Goal: Information Seeking & Learning: Learn about a topic

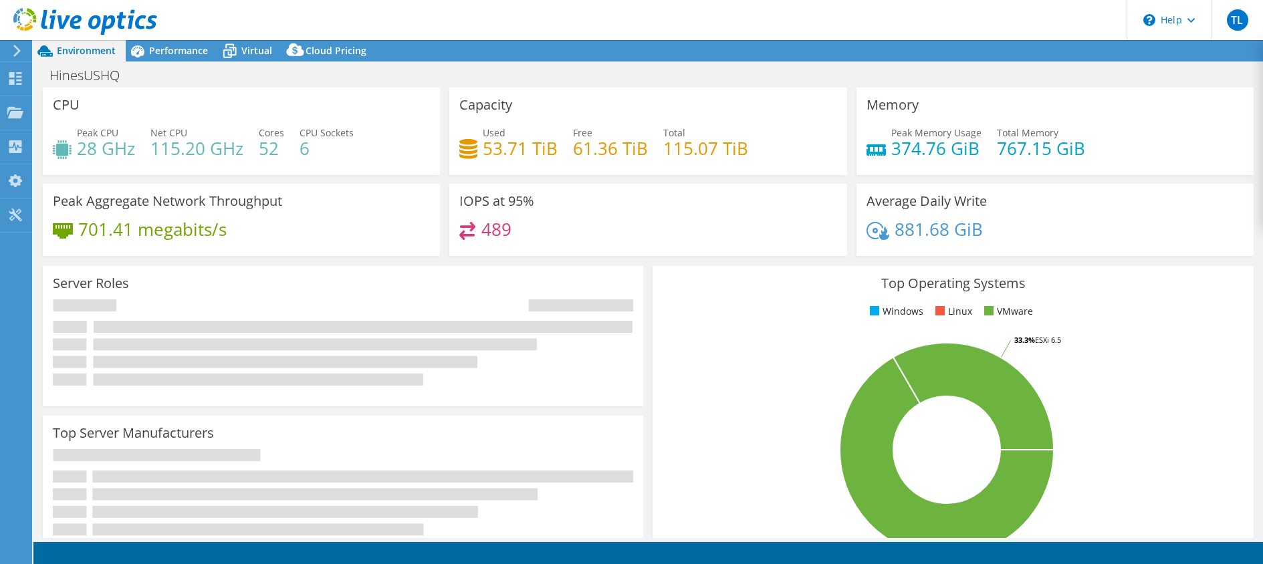
select select "USD"
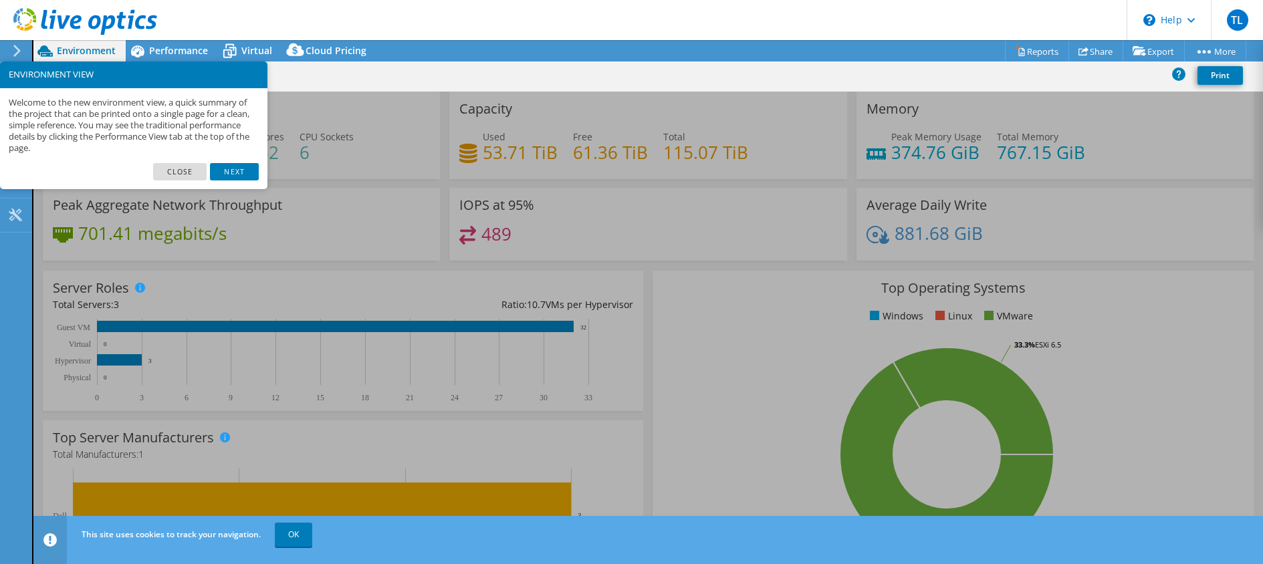
scroll to position [260, 0]
click at [185, 171] on link "Close" at bounding box center [180, 171] width 54 height 17
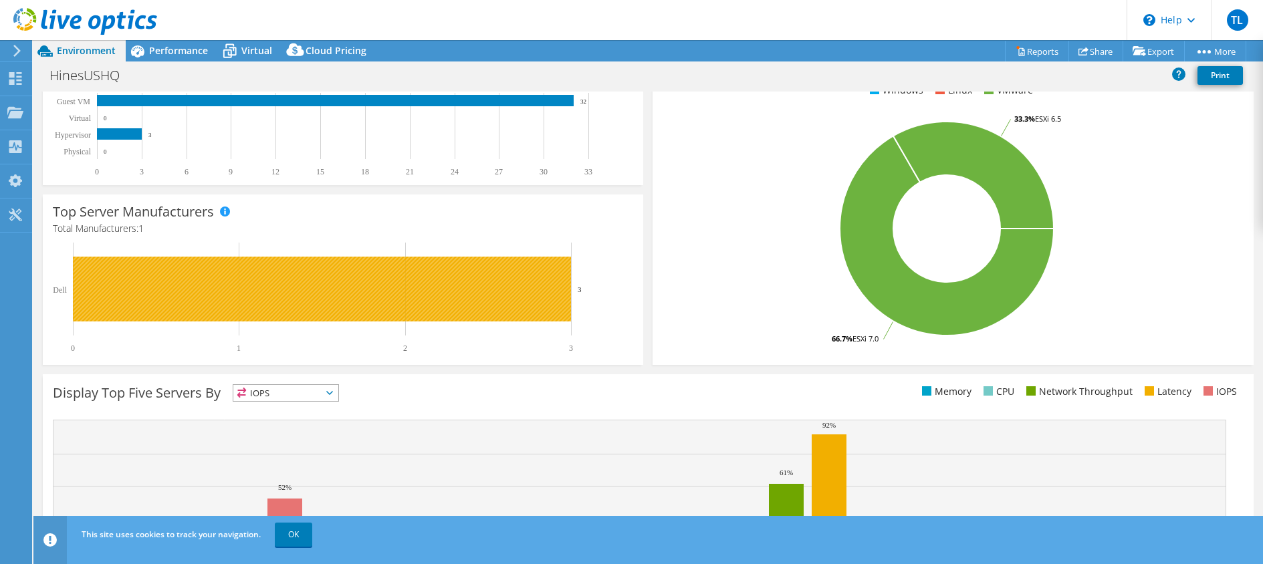
scroll to position [328, 0]
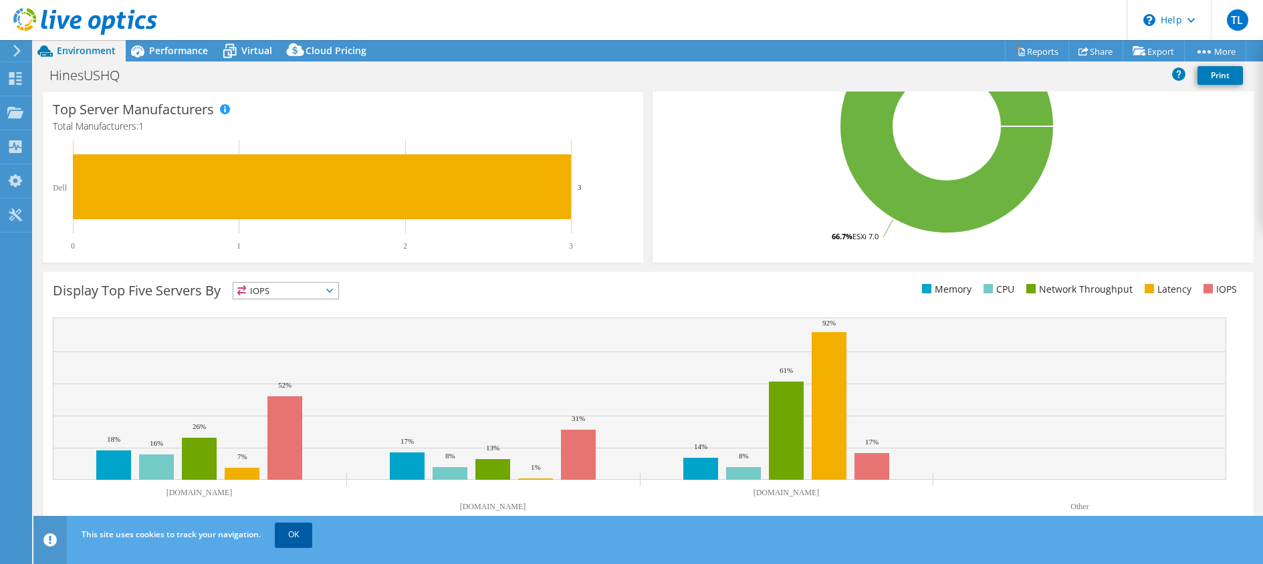
click at [296, 535] on link "OK" at bounding box center [293, 535] width 37 height 24
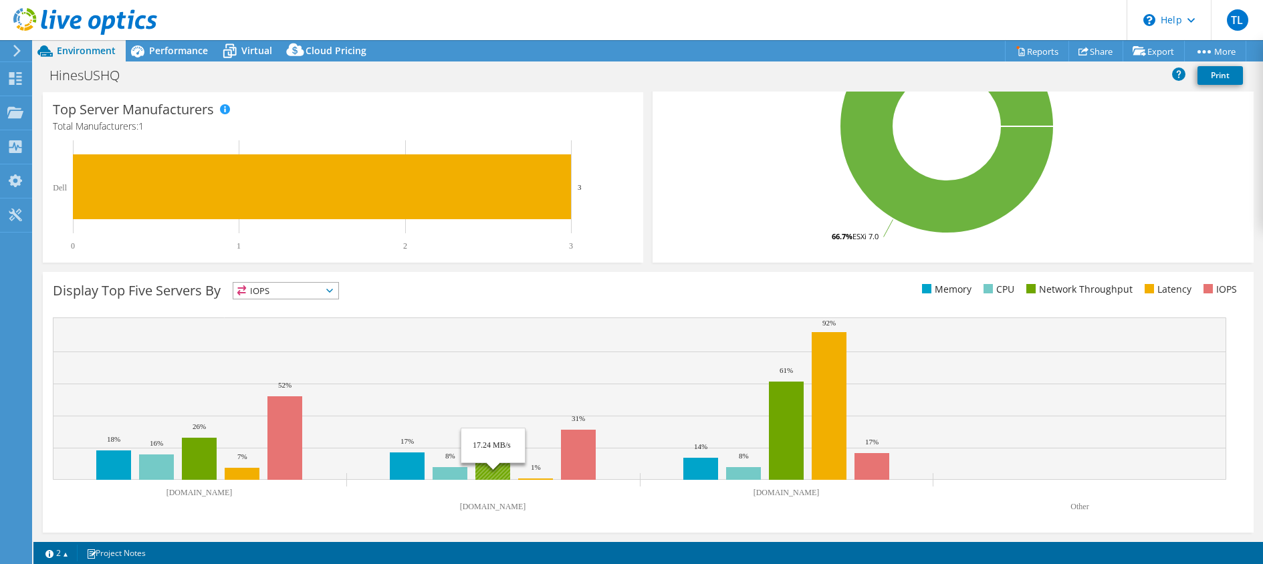
scroll to position [0, 0]
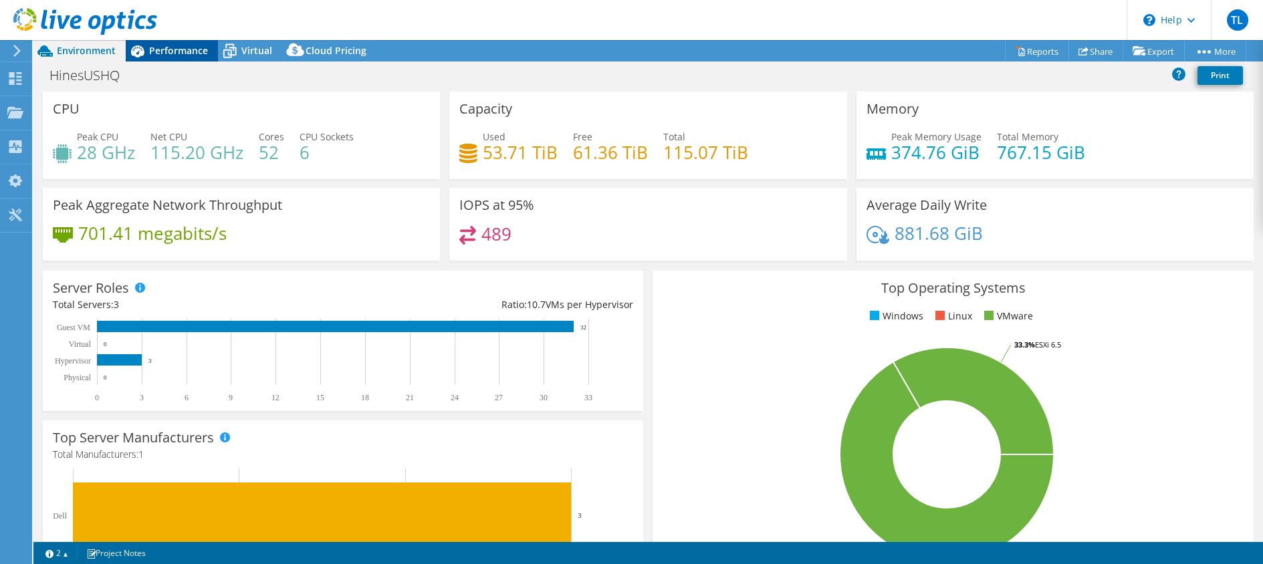
click at [184, 51] on span "Performance" at bounding box center [178, 50] width 59 height 13
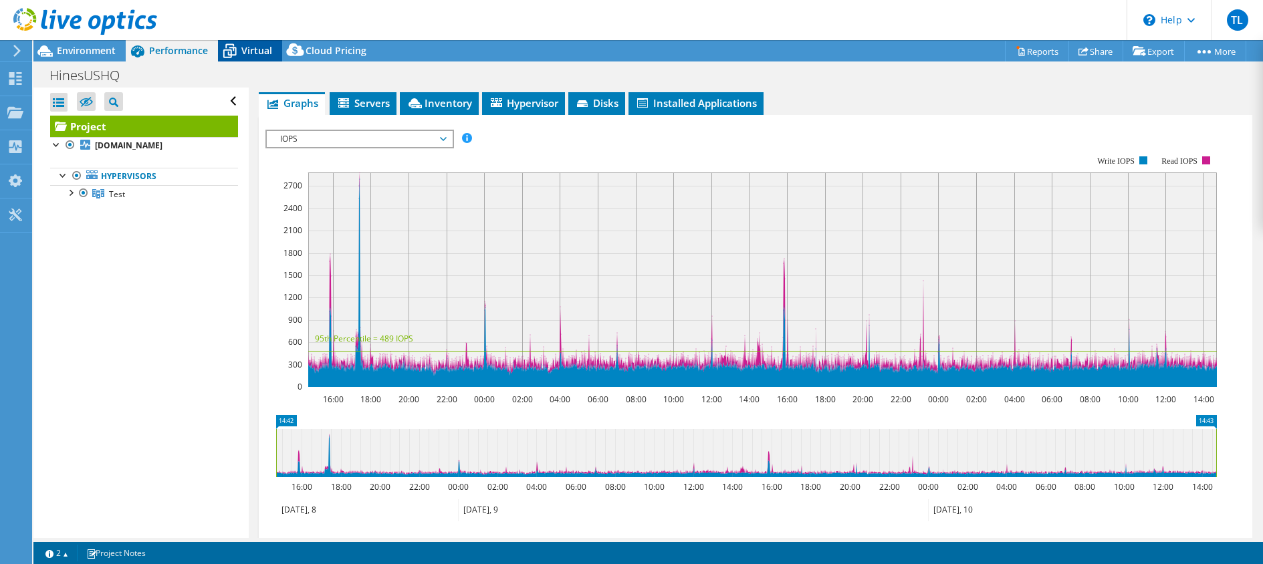
click at [251, 49] on span "Virtual" at bounding box center [256, 50] width 31 height 13
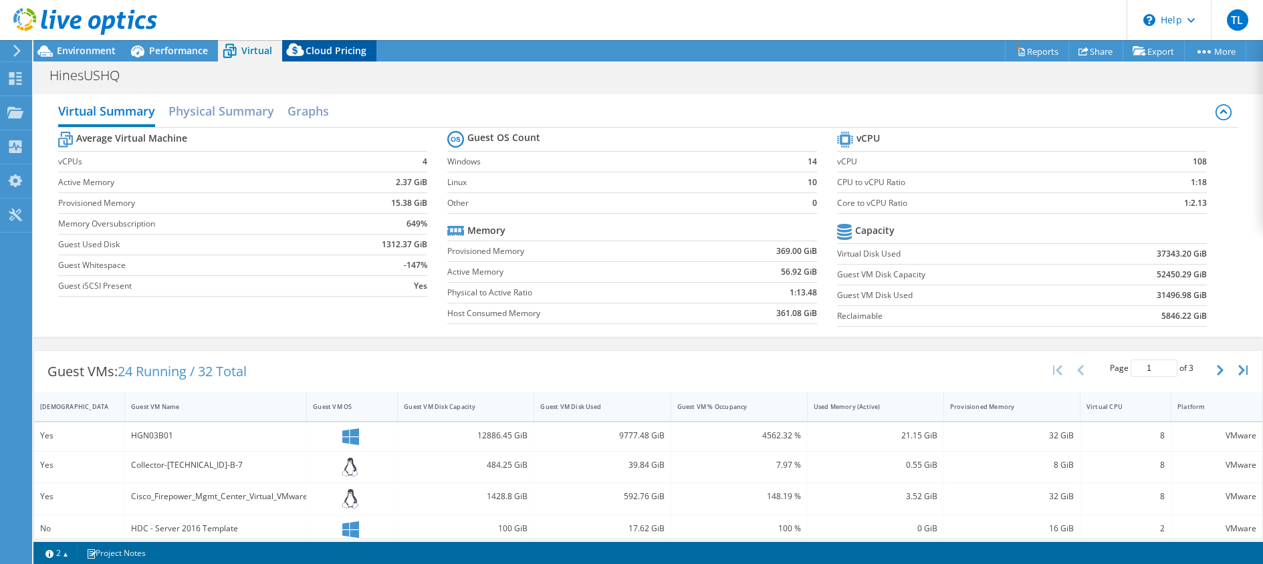
click at [329, 53] on span "Cloud Pricing" at bounding box center [336, 50] width 61 height 13
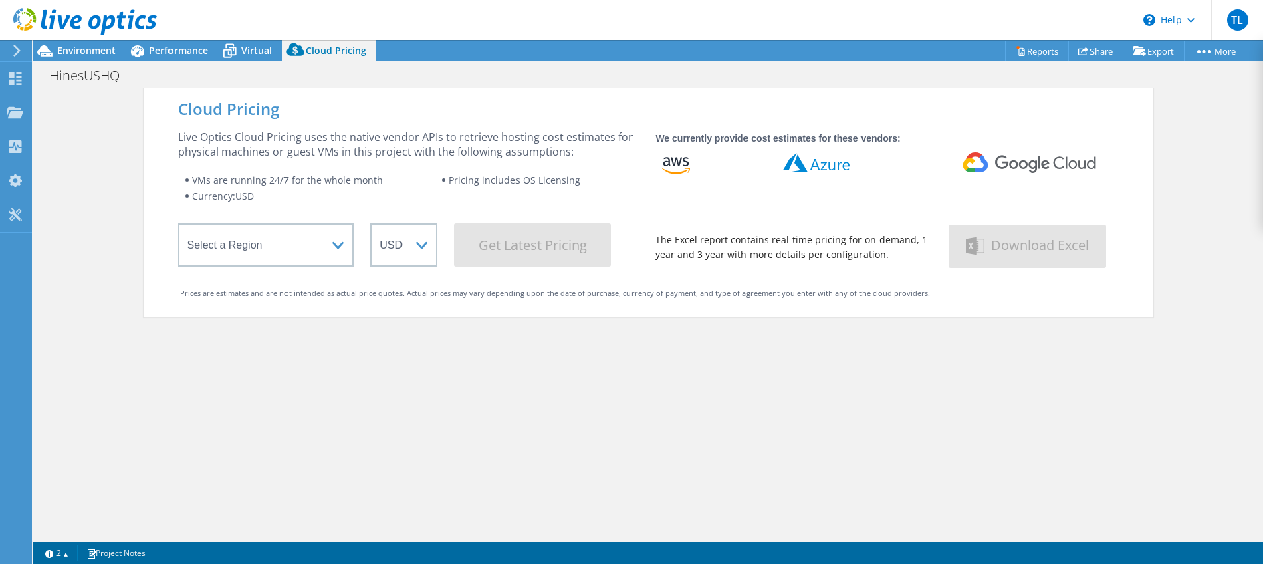
click at [77, 38] on div at bounding box center [78, 22] width 157 height 45
click at [83, 45] on span "Environment" at bounding box center [86, 50] width 59 height 13
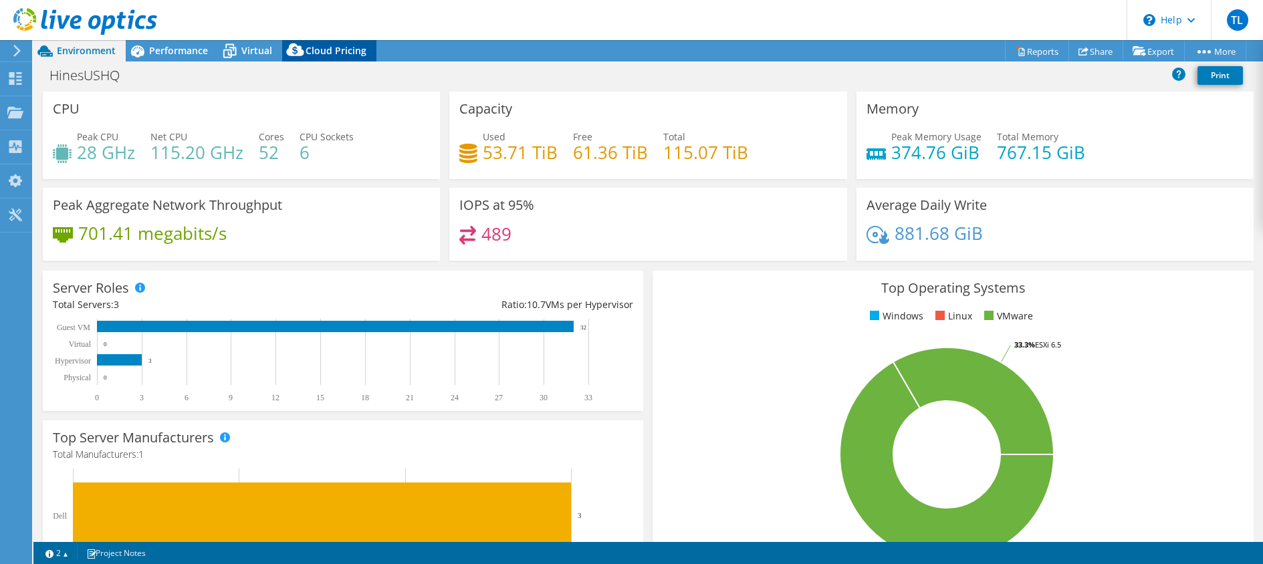
click at [336, 51] on span "Cloud Pricing" at bounding box center [336, 50] width 61 height 13
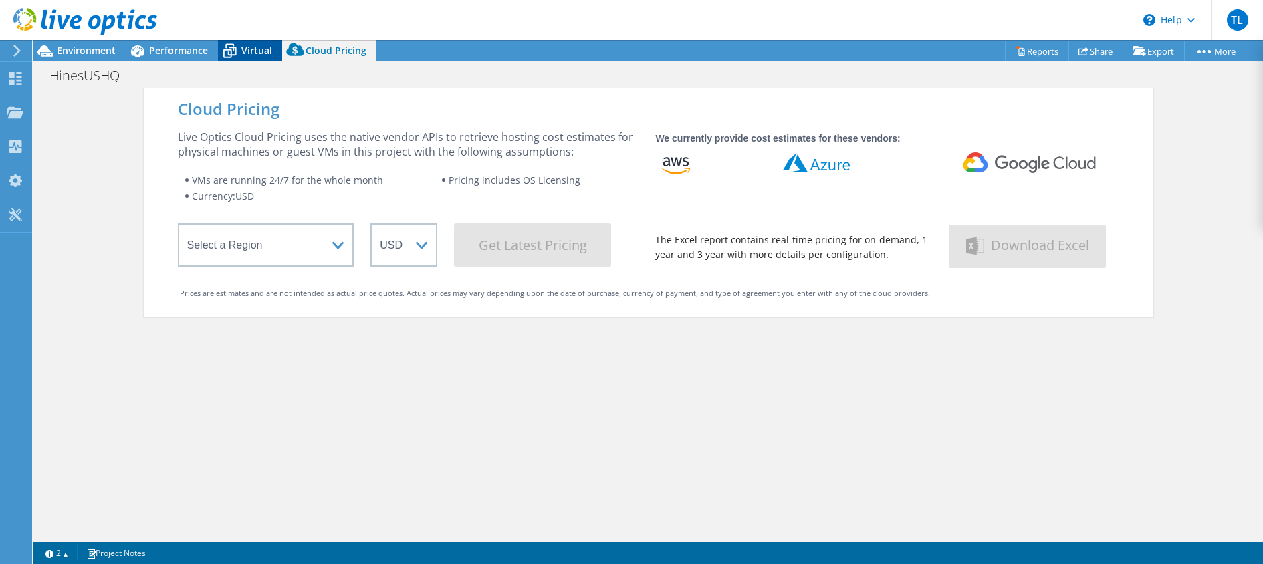
click at [261, 41] on div "Virtual" at bounding box center [250, 50] width 64 height 21
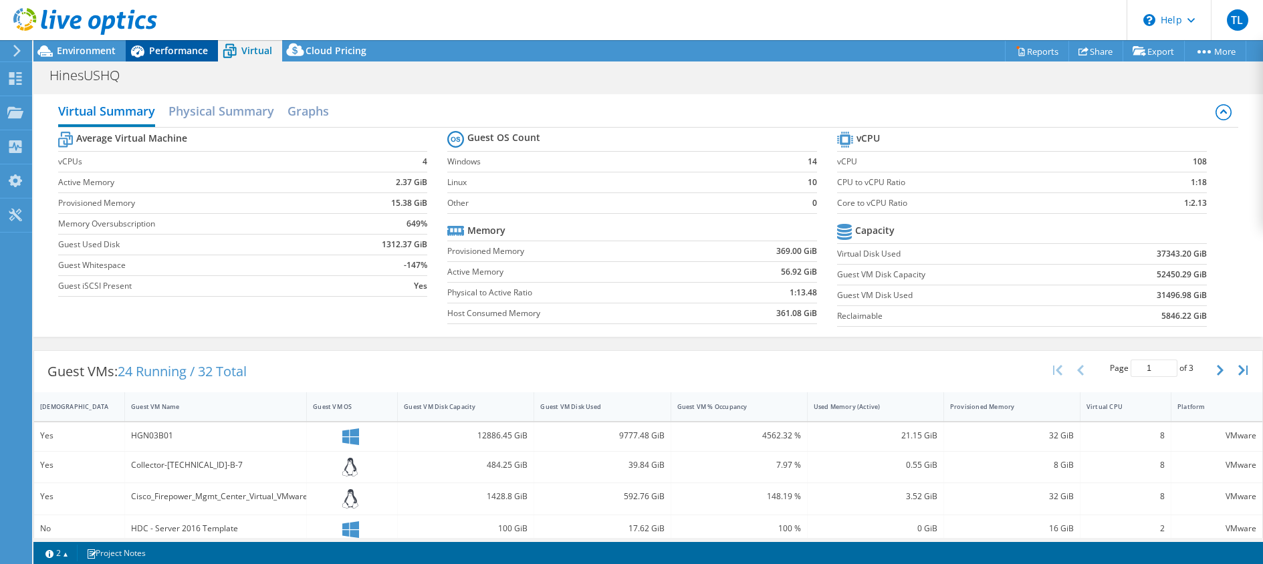
click at [153, 49] on span "Performance" at bounding box center [178, 50] width 59 height 13
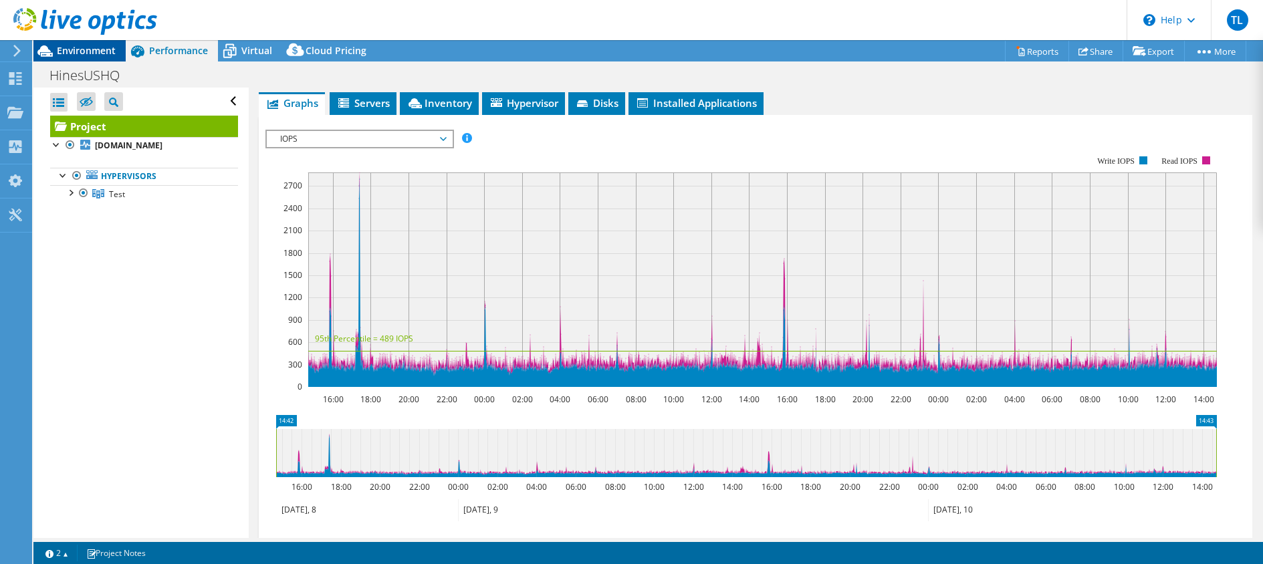
click at [90, 54] on span "Environment" at bounding box center [86, 50] width 59 height 13
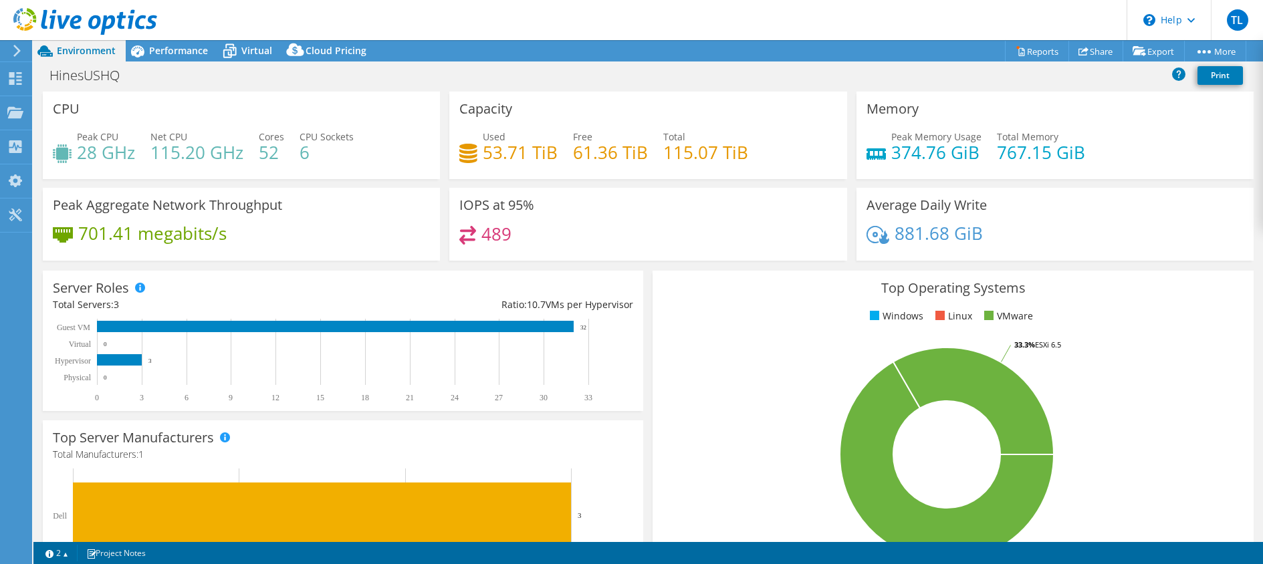
drag, startPoint x: 660, startPoint y: 74, endPoint x: 665, endPoint y: 68, distance: 7.1
click at [660, 74] on div "HinesUSHQ Print" at bounding box center [648, 75] width 1230 height 25
click at [1155, 45] on link "Export" at bounding box center [1154, 51] width 62 height 21
drag, startPoint x: 1204, startPoint y: 144, endPoint x: 1179, endPoint y: 99, distance: 52.1
click at [1201, 142] on div "Peak Memory Usage 374.76 GiB Total Memory 767.15 GiB" at bounding box center [1055, 151] width 377 height 43
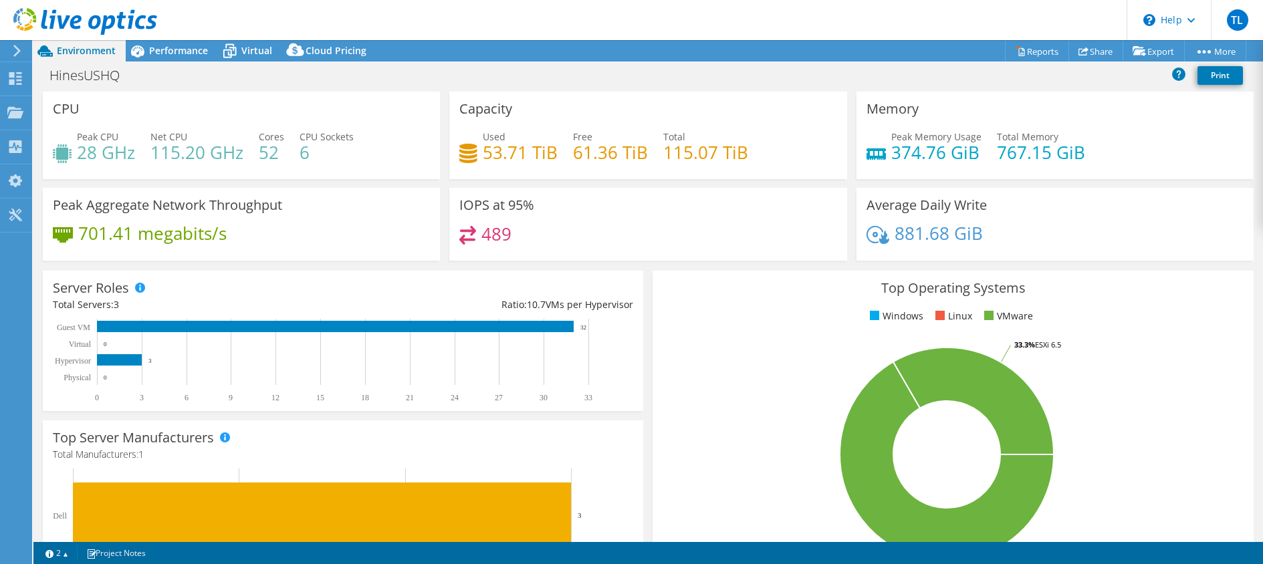
click at [1038, 92] on div "Memory Peak Memory Usage 374.76 GiB Total Memory 767.15 GiB" at bounding box center [1055, 136] width 397 height 88
click at [1027, 53] on link "Reports" at bounding box center [1037, 51] width 64 height 21
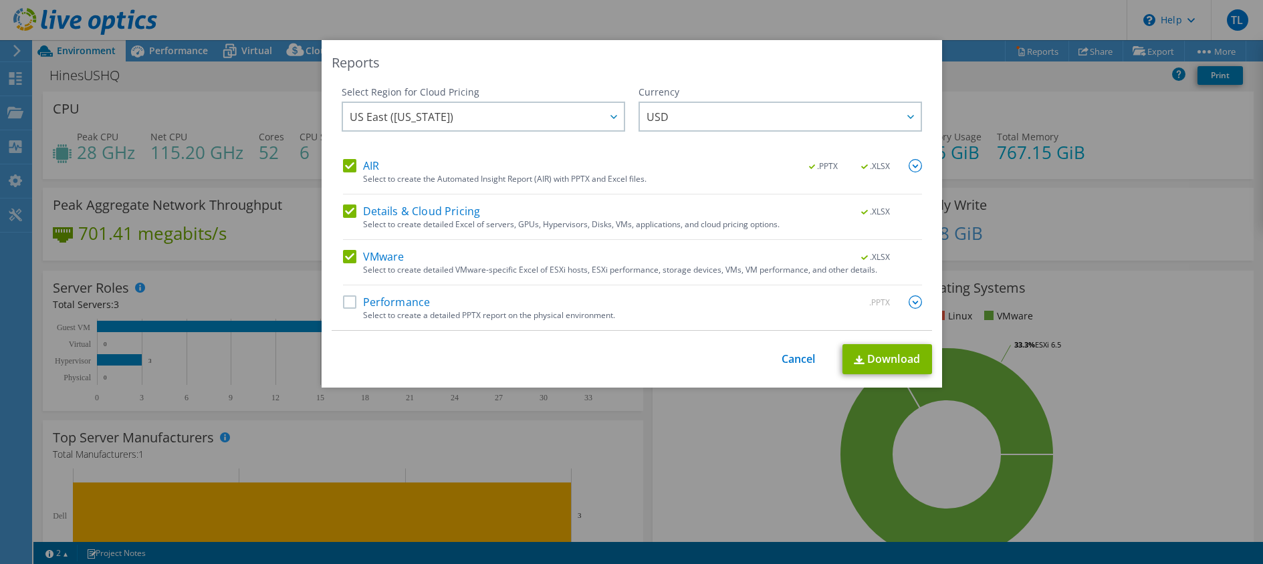
click at [343, 302] on label "Performance" at bounding box center [387, 302] width 88 height 13
click at [0, 0] on input "Performance" at bounding box center [0, 0] width 0 height 0
click at [771, 354] on div "This process may take a while, please wait... Cancel Download" at bounding box center [632, 359] width 600 height 30
click at [790, 363] on link "Cancel" at bounding box center [799, 359] width 34 height 13
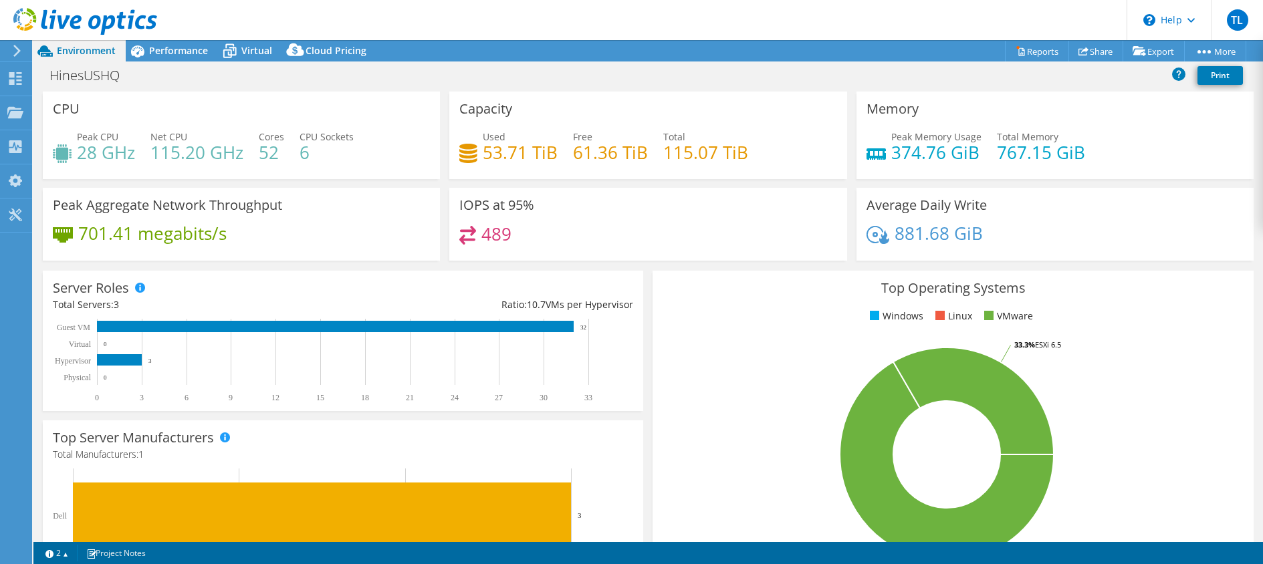
click at [394, 463] on div "Top Server Manufacturers Manufacturers are shown for physical servers and hyper…" at bounding box center [343, 506] width 600 height 171
click at [15, 142] on use at bounding box center [15, 146] width 13 height 13
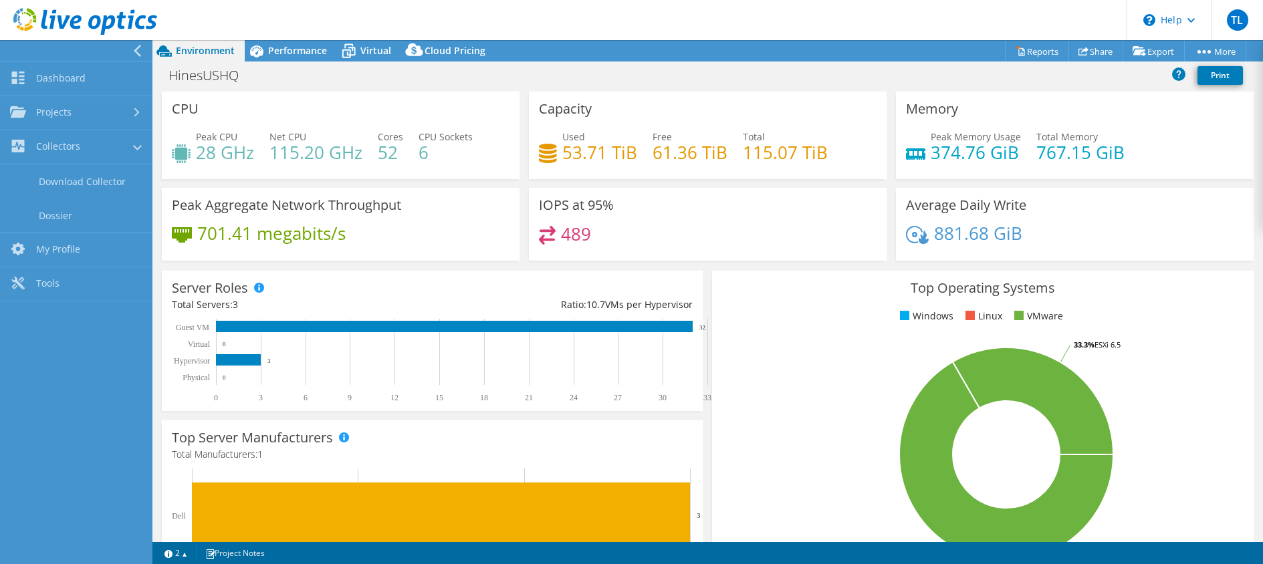
click at [708, 233] on div "489" at bounding box center [708, 240] width 338 height 29
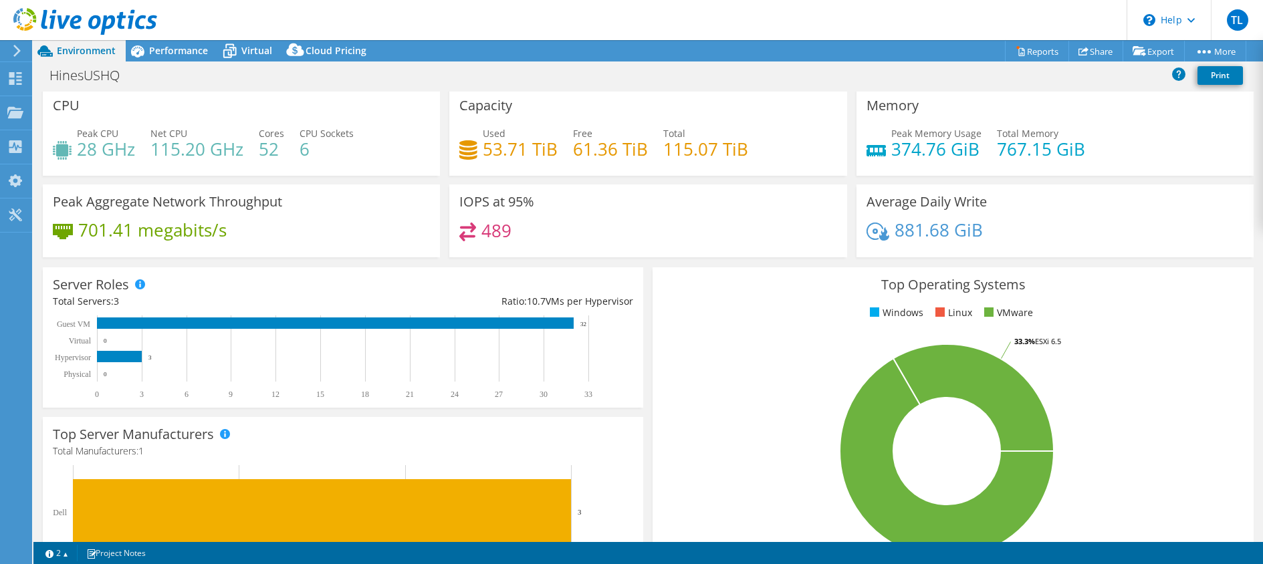
scroll to position [0, 0]
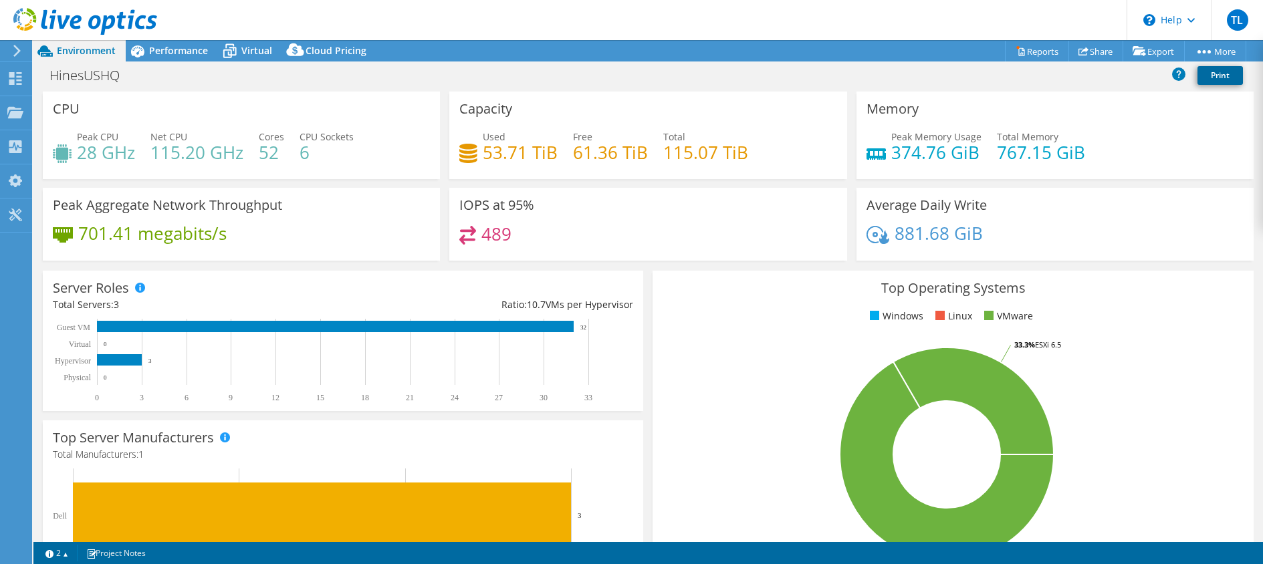
click at [1222, 84] on link "Print" at bounding box center [1220, 75] width 45 height 19
click at [524, 76] on div "HinesUSHQ Print" at bounding box center [648, 75] width 1230 height 25
click at [402, 213] on div "Peak Aggregate Network Throughput 701.41 megabits/s" at bounding box center [241, 224] width 397 height 73
click at [169, 49] on span "Performance" at bounding box center [178, 50] width 59 height 13
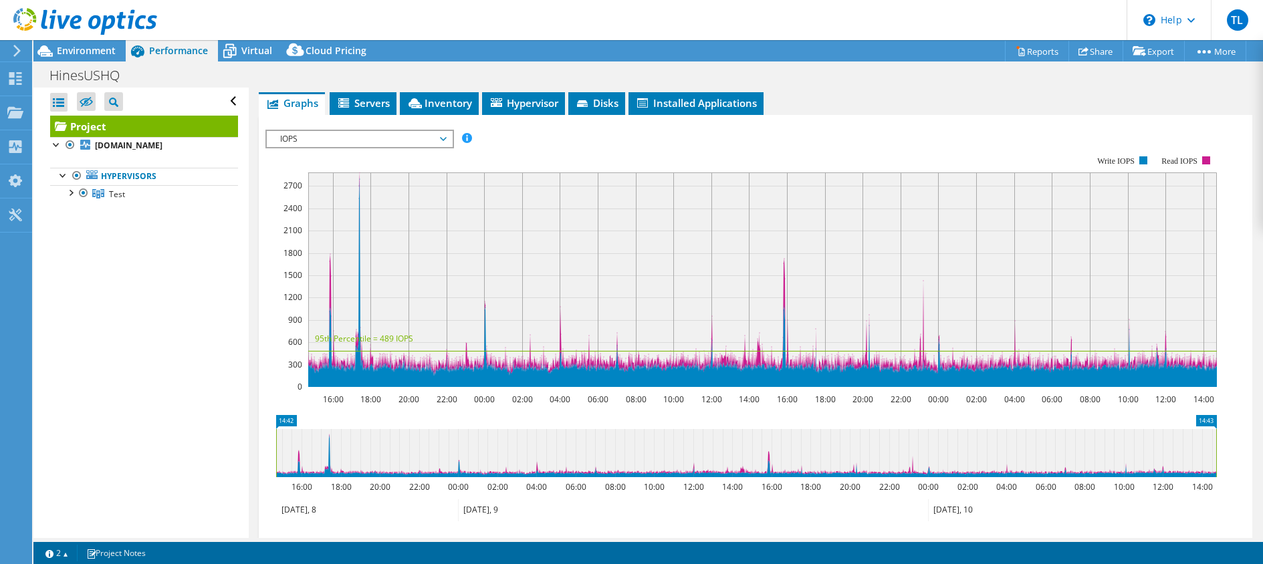
drag, startPoint x: 154, startPoint y: 227, endPoint x: 135, endPoint y: 172, distance: 58.6
click at [153, 226] on div "Open All Close All Hide Excluded Nodes Project Tree Filter" at bounding box center [140, 313] width 215 height 451
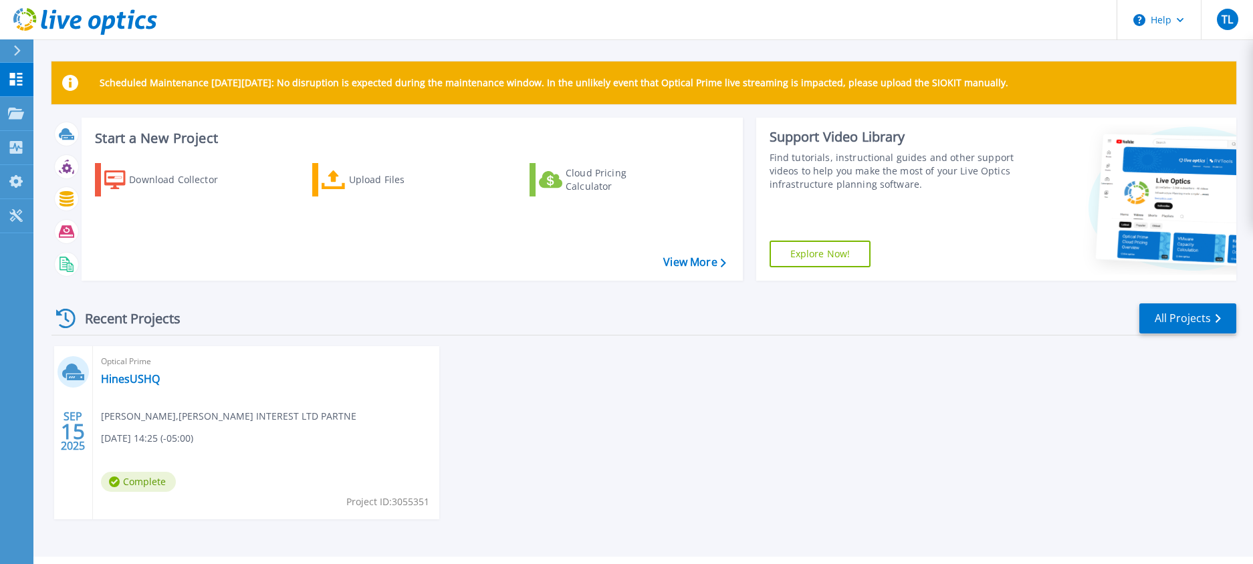
click at [356, 218] on div "Download Collector Upload Files Cloud Pricing Calculator" at bounding box center [410, 213] width 652 height 122
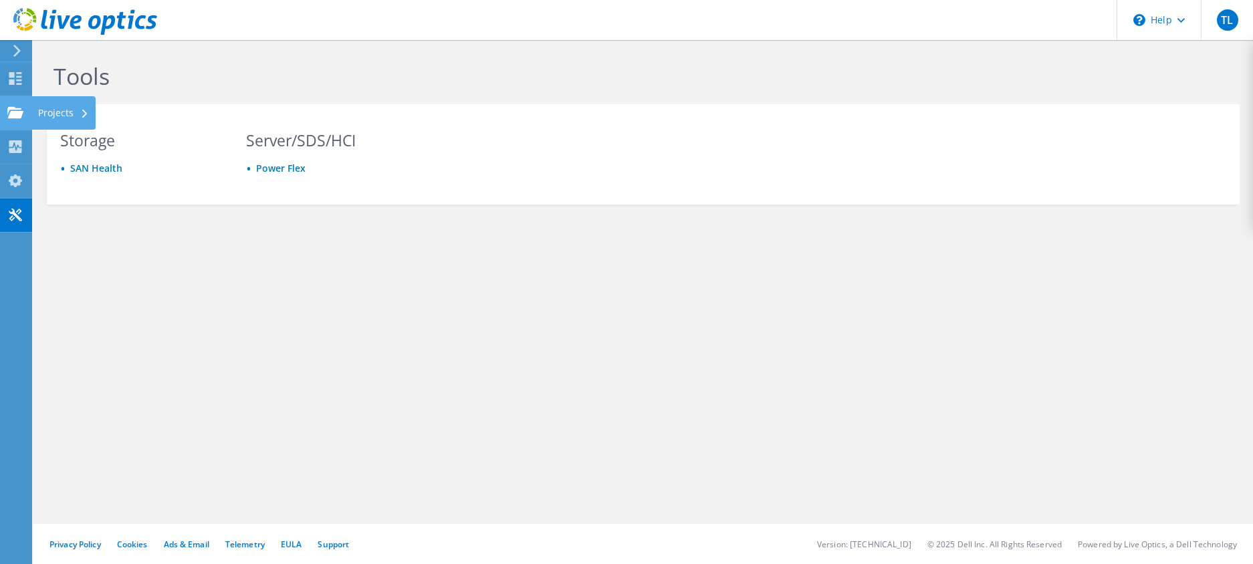
click at [19, 114] on use at bounding box center [15, 111] width 16 height 11
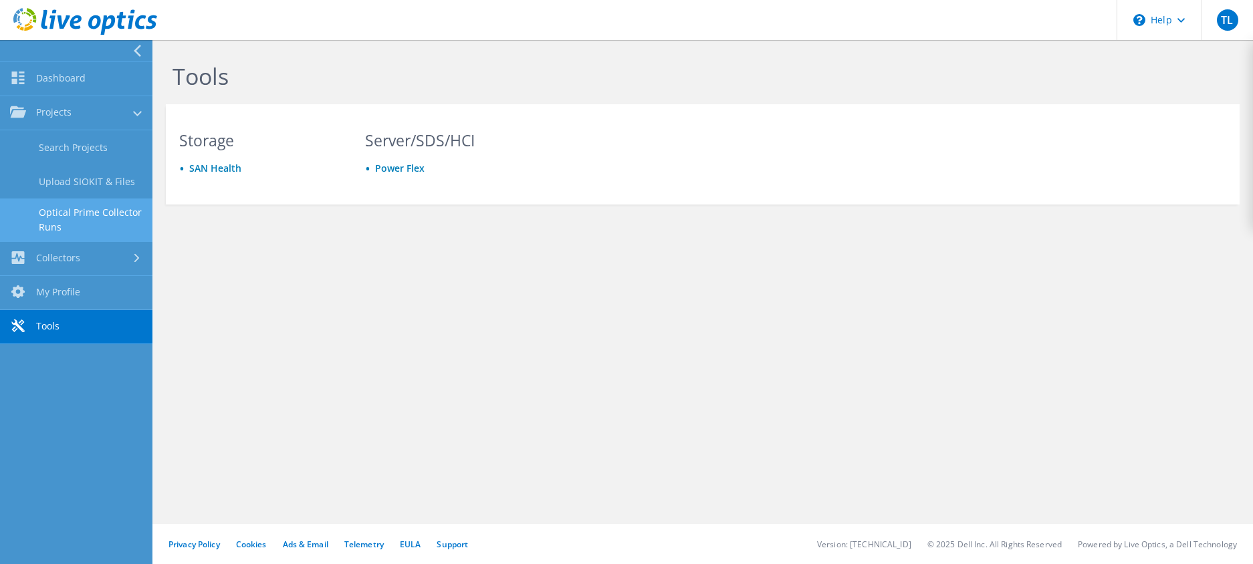
click at [76, 216] on link "Optical Prime Collector Runs" at bounding box center [76, 220] width 152 height 43
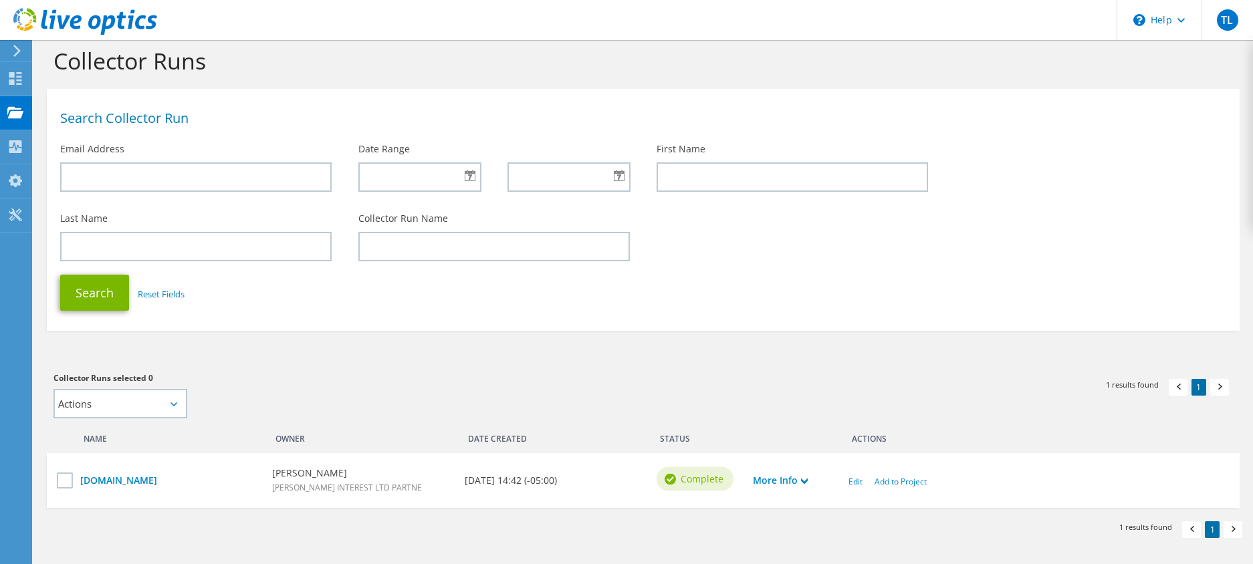
scroll to position [60, 0]
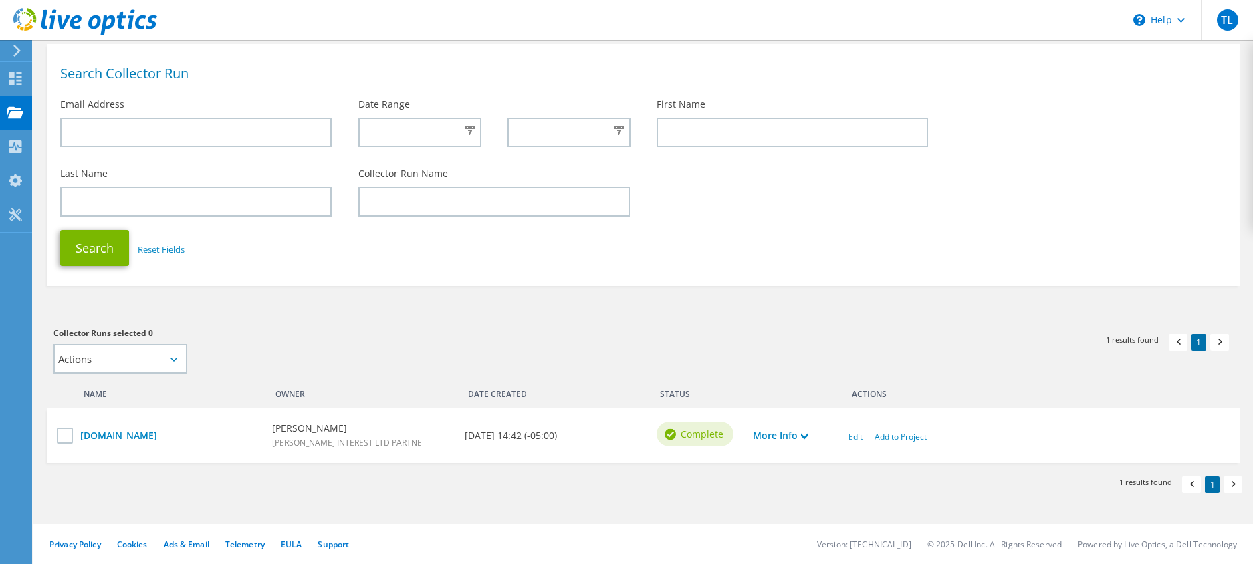
click at [807, 435] on icon at bounding box center [804, 436] width 7 height 7
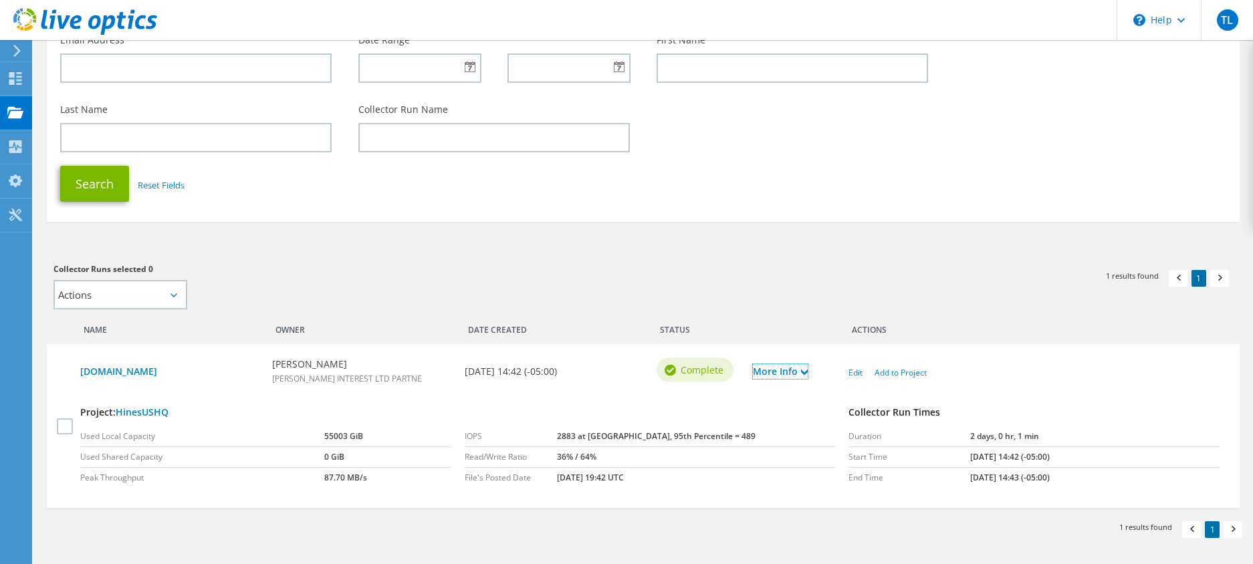
scroll to position [169, 0]
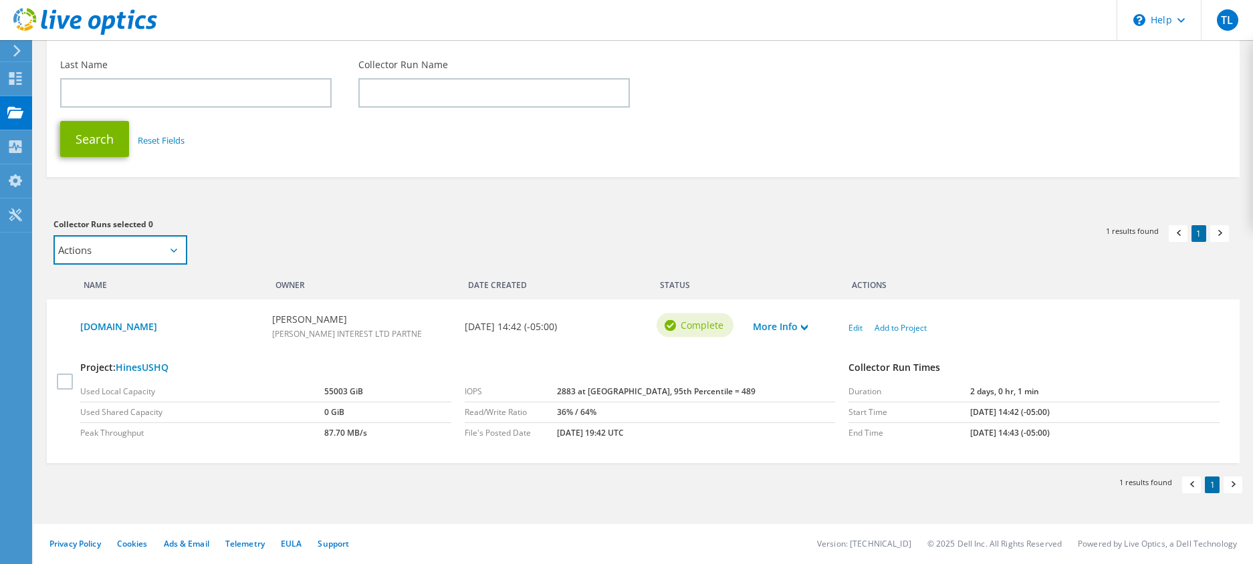
click at [138, 251] on select "Actions Add to new project Add to existing project" at bounding box center [120, 249] width 134 height 29
click at [255, 214] on div "Collector Runs selected 0 Actions Add to new project Add to existing project Ap…" at bounding box center [341, 241] width 603 height 61
click at [146, 366] on link "HinesUSHQ" at bounding box center [142, 367] width 53 height 13
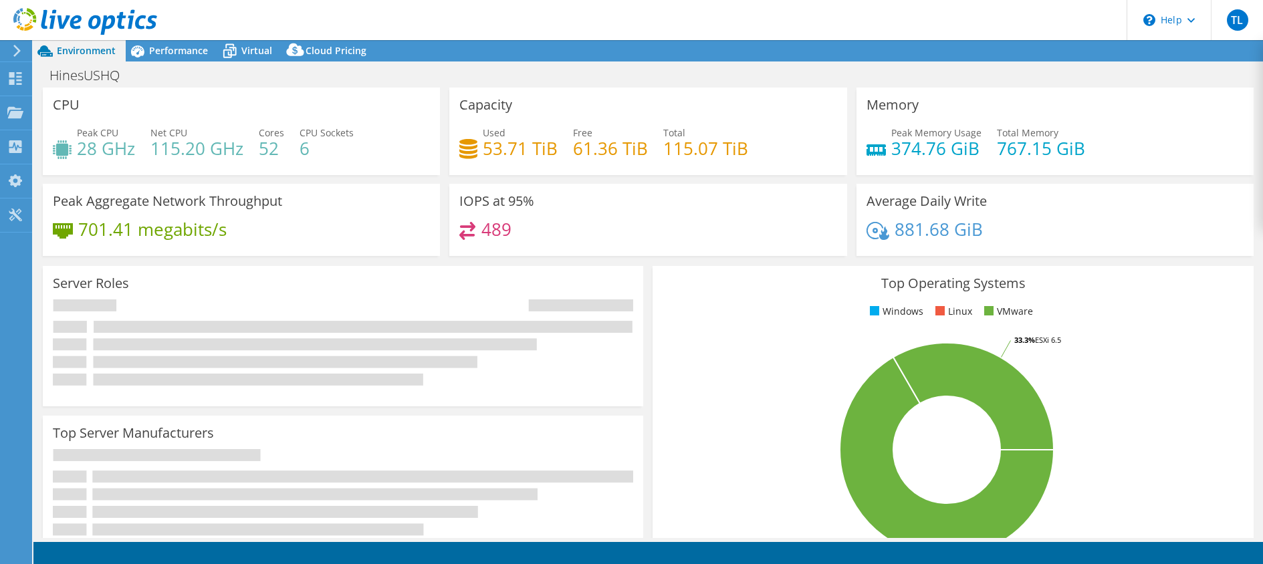
select select "USD"
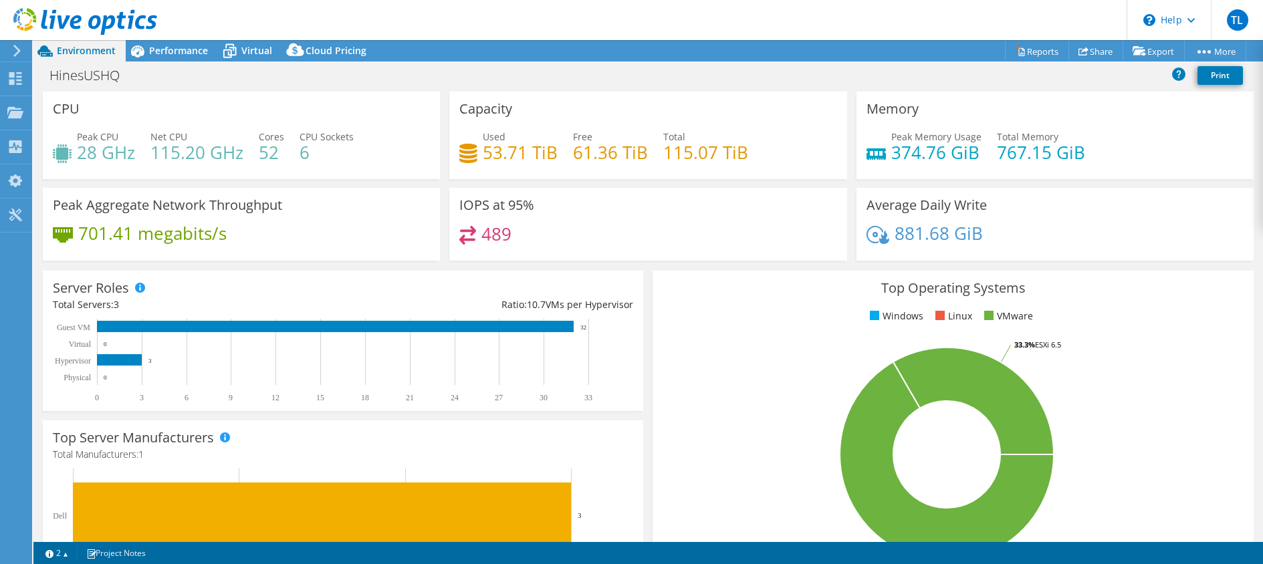
click at [314, 231] on div "701.41 megabits/s" at bounding box center [241, 240] width 377 height 28
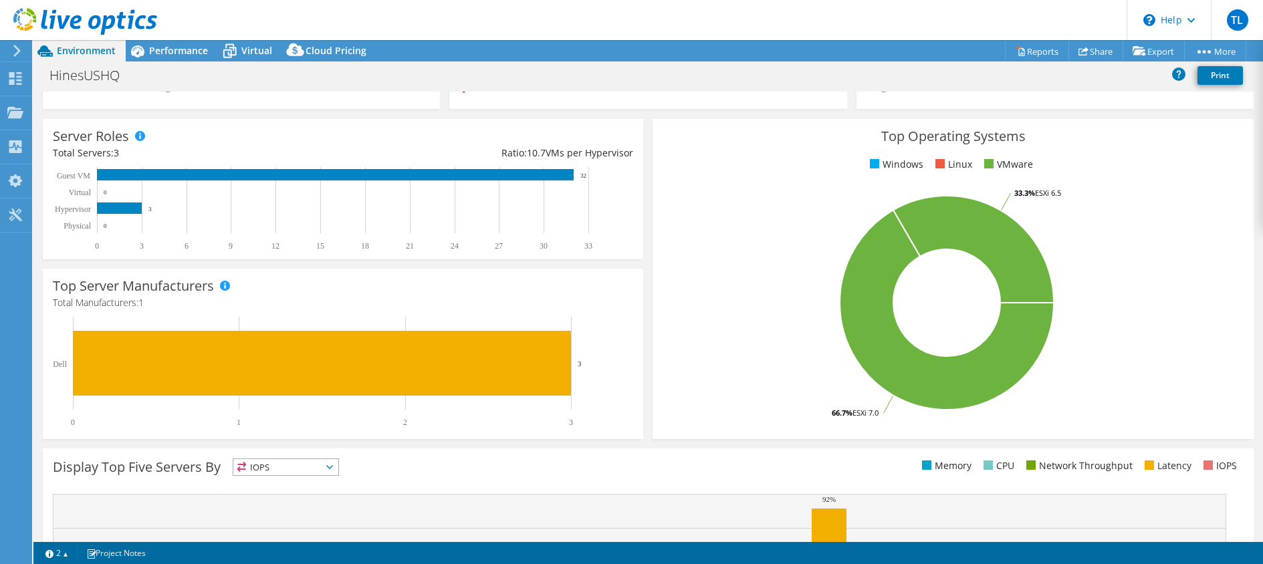
scroll to position [328, 0]
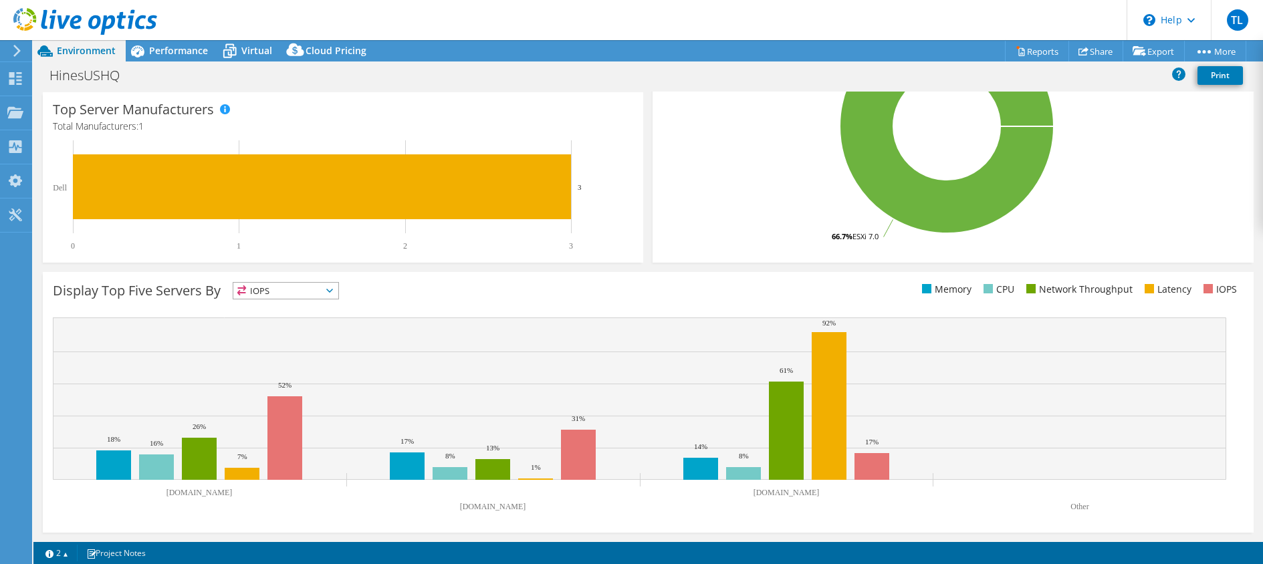
click at [282, 292] on span "IOPS" at bounding box center [285, 291] width 105 height 16
click at [431, 326] on rect at bounding box center [640, 399] width 1174 height 162
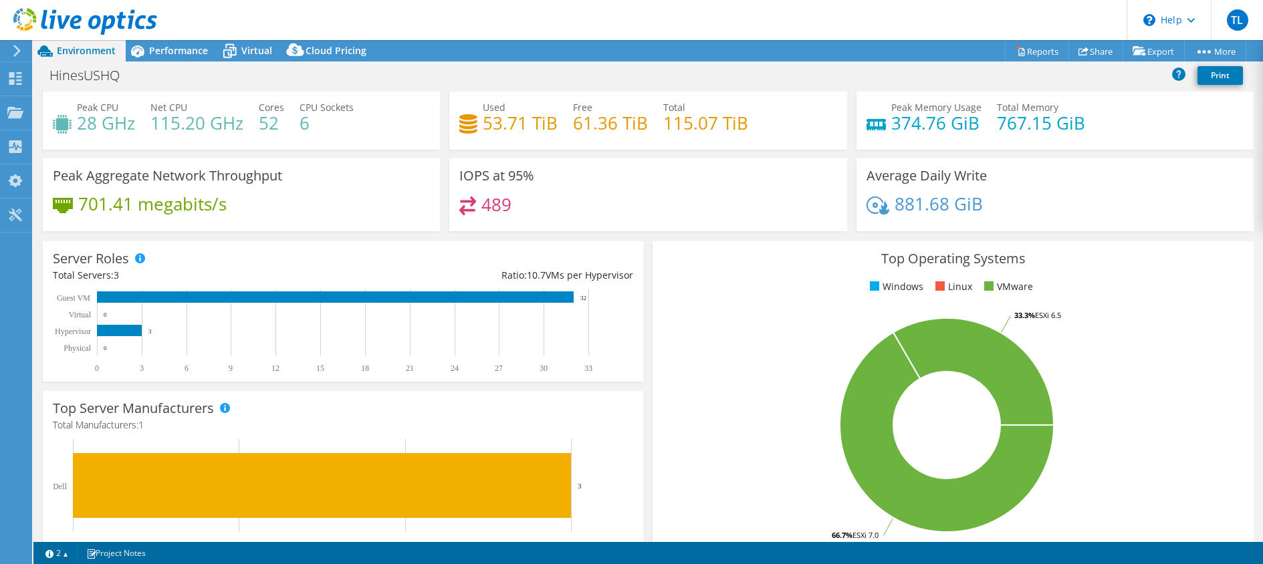
scroll to position [0, 0]
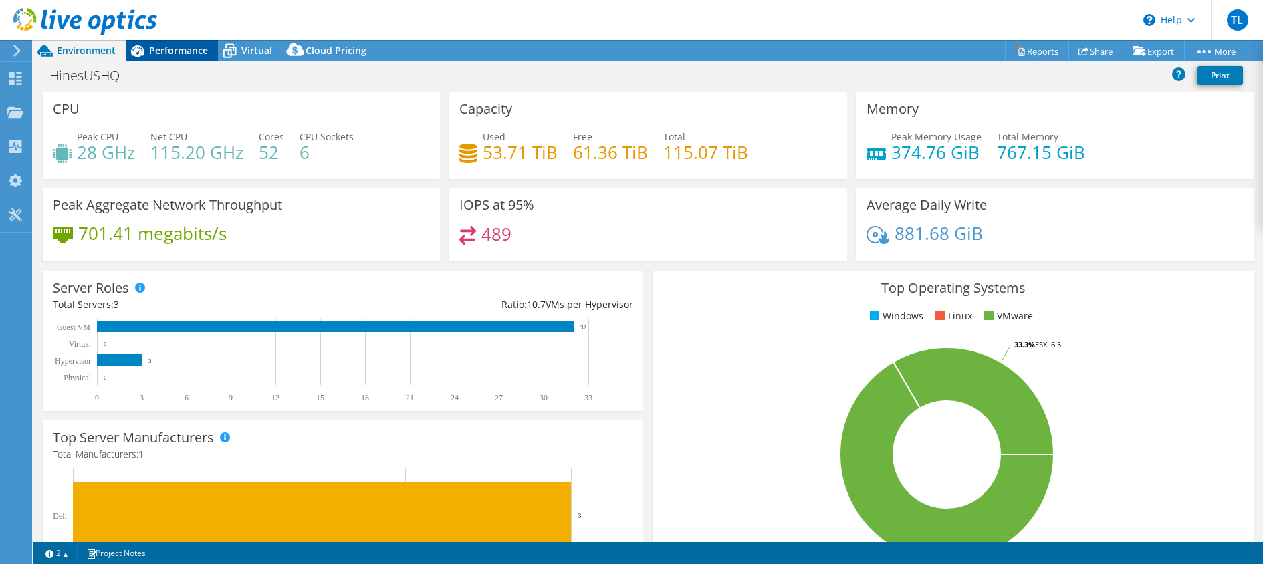
click at [176, 57] on div "Performance" at bounding box center [172, 50] width 92 height 21
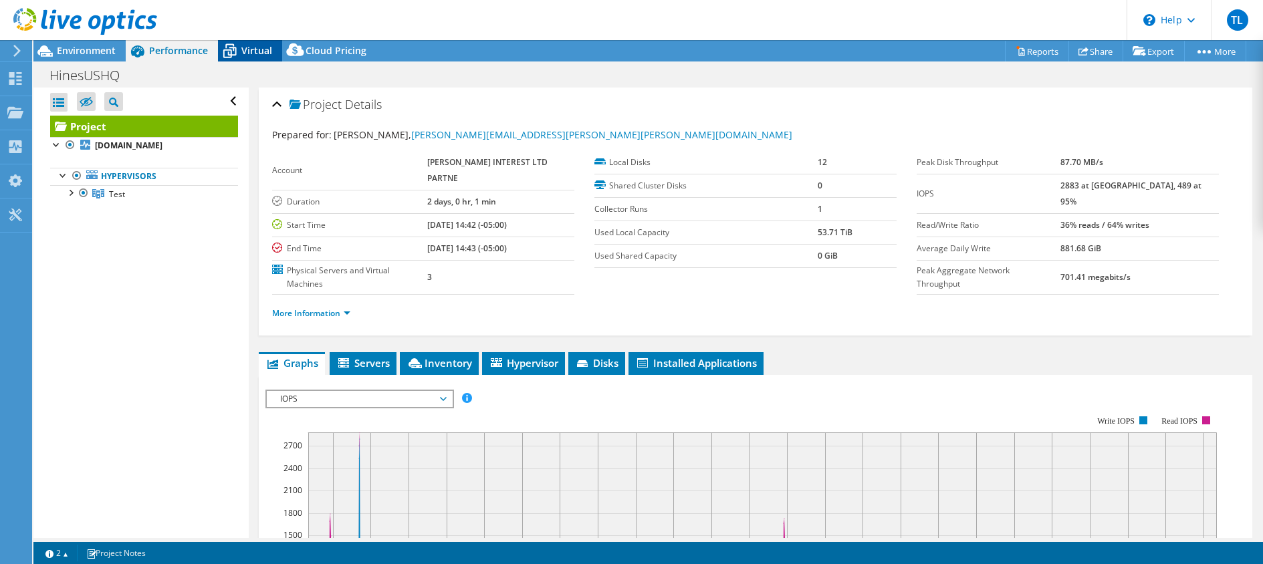
click at [249, 54] on span "Virtual" at bounding box center [256, 50] width 31 height 13
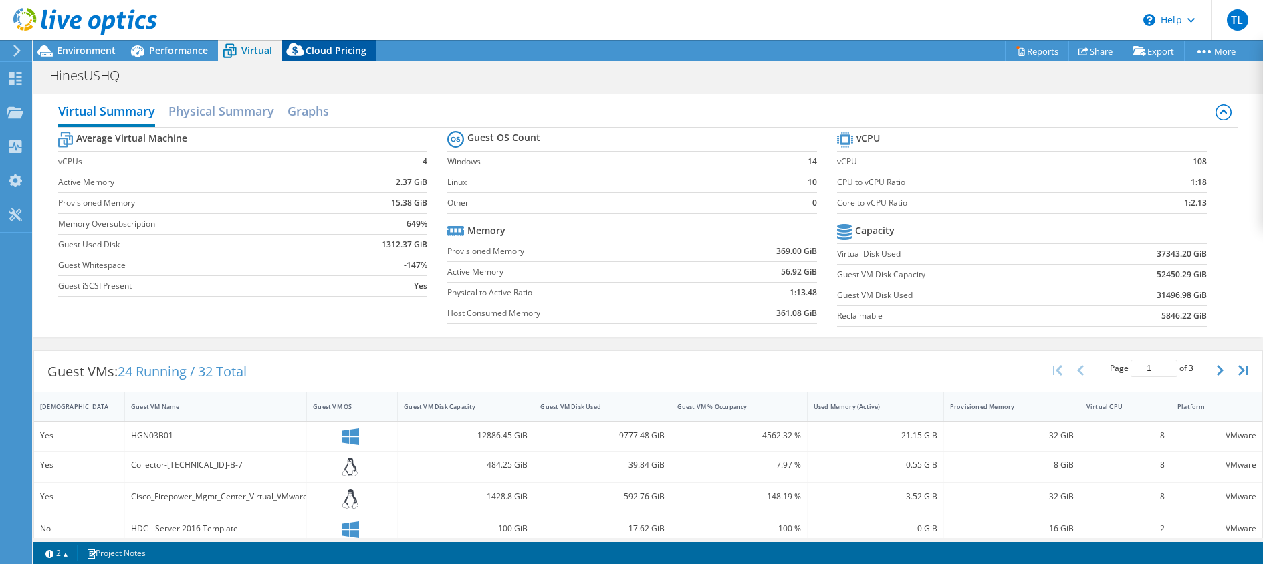
click at [308, 52] on icon at bounding box center [295, 52] width 27 height 27
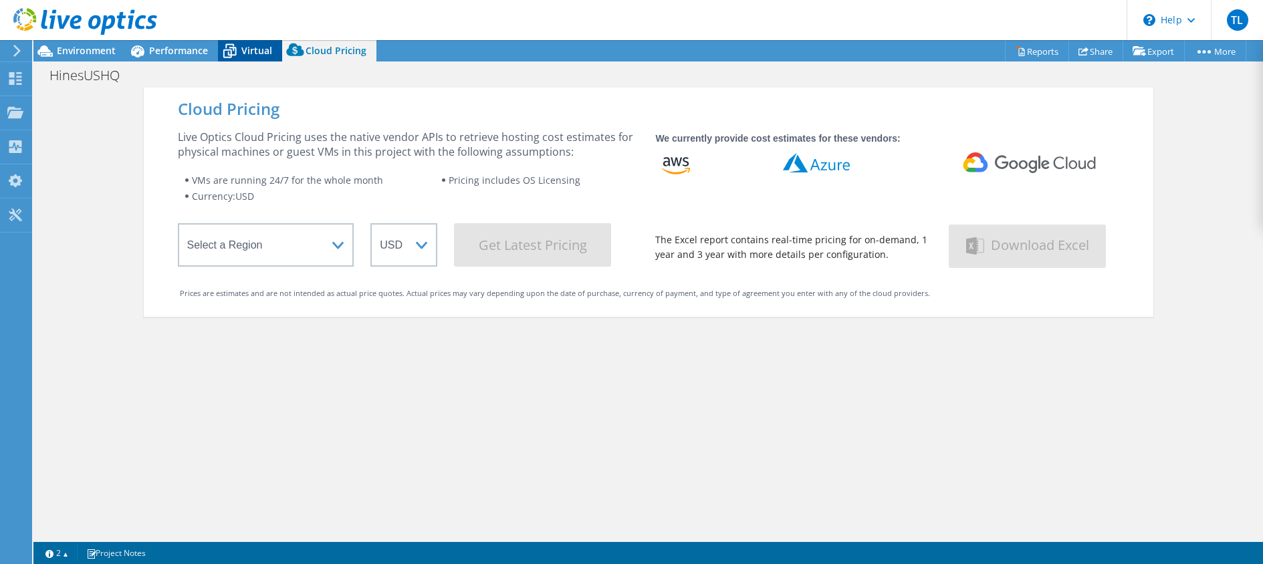
click at [233, 49] on icon at bounding box center [229, 52] width 13 height 11
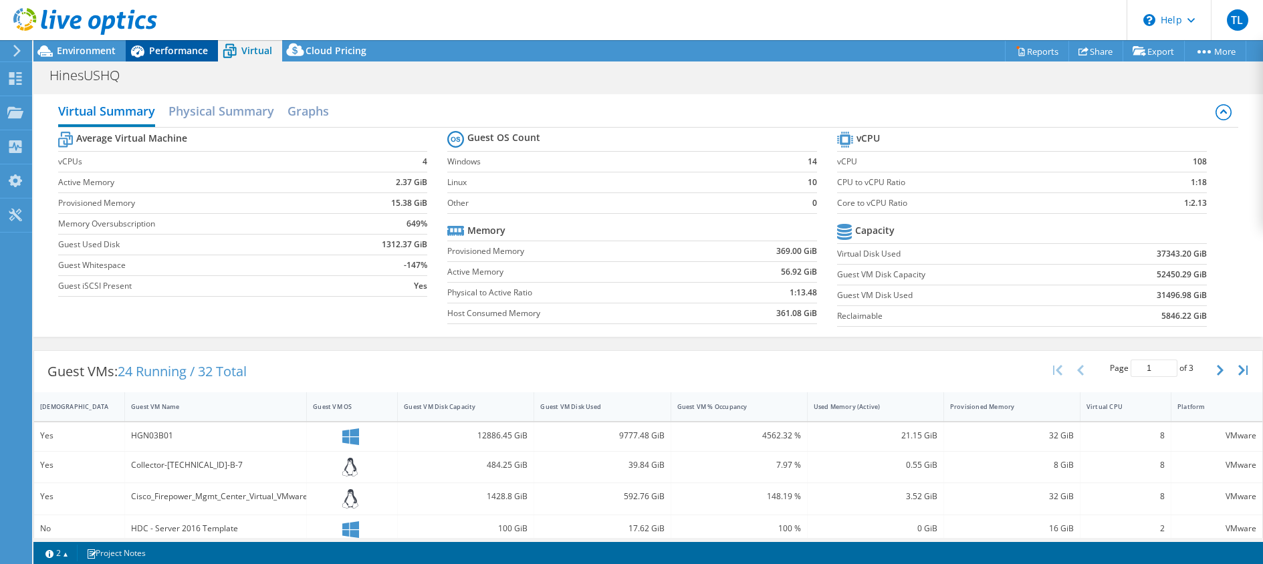
click at [195, 54] on span "Performance" at bounding box center [178, 50] width 59 height 13
